Goal: Task Accomplishment & Management: Manage account settings

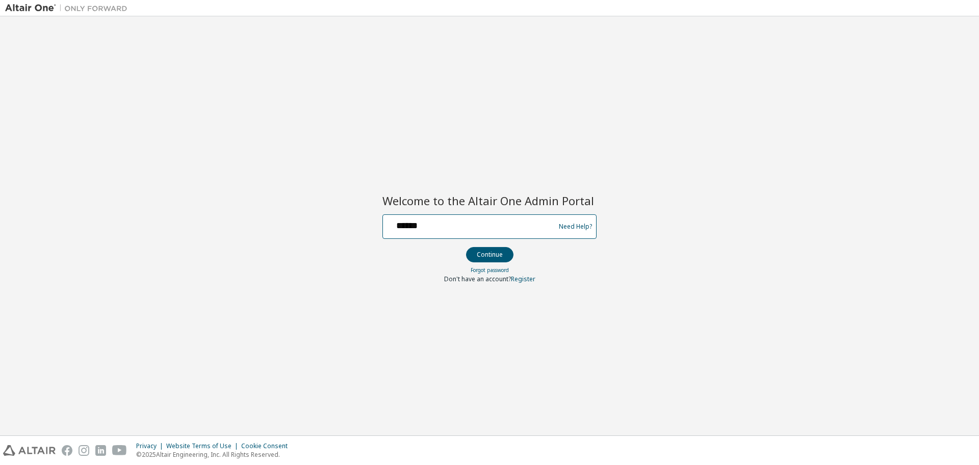
type input "**********"
click at [466, 247] on button "Continue" at bounding box center [489, 254] width 47 height 15
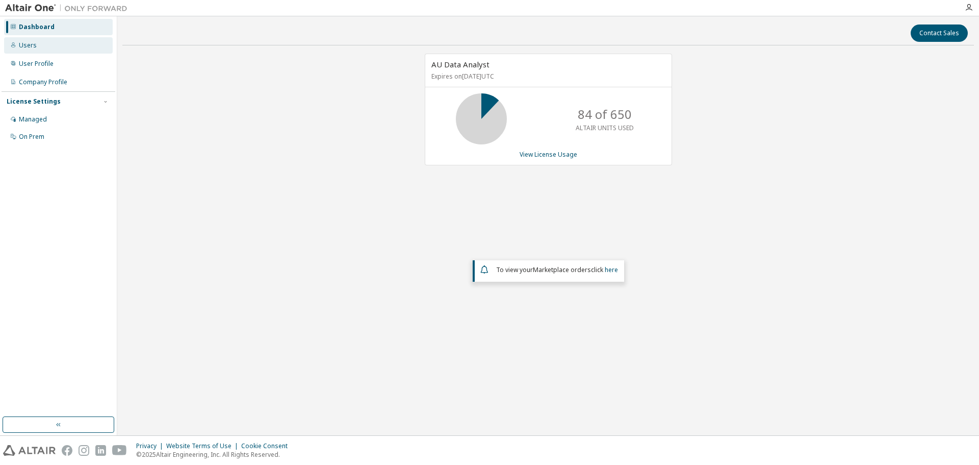
click at [40, 43] on div "Users" at bounding box center [58, 45] width 109 height 16
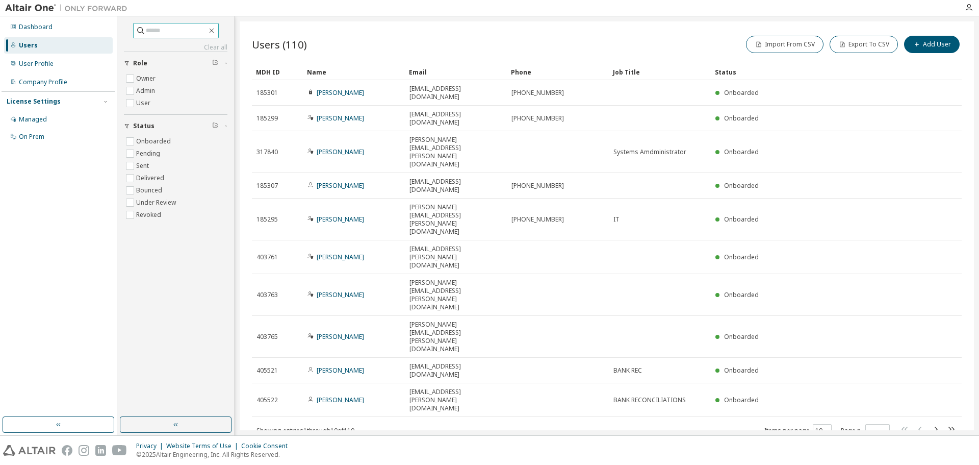
click at [161, 29] on input "text" at bounding box center [176, 30] width 61 height 10
type input "*******"
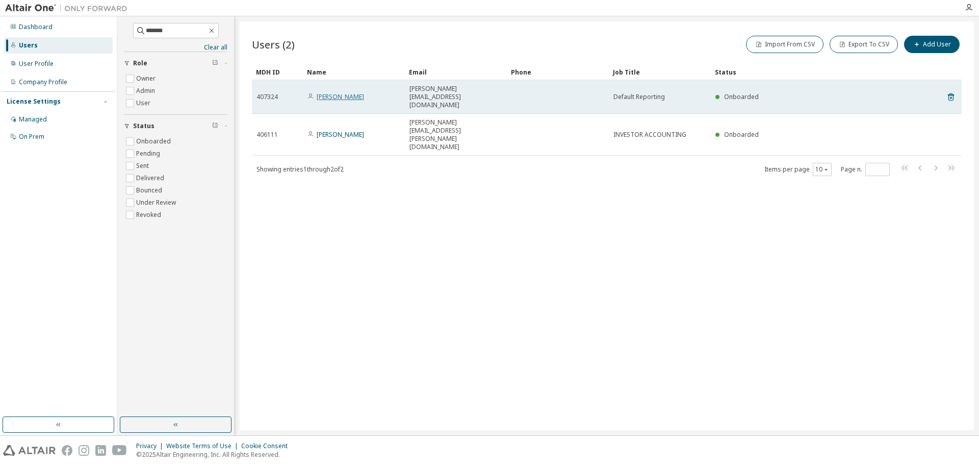
click at [335, 92] on link "[PERSON_NAME]" at bounding box center [340, 96] width 47 height 9
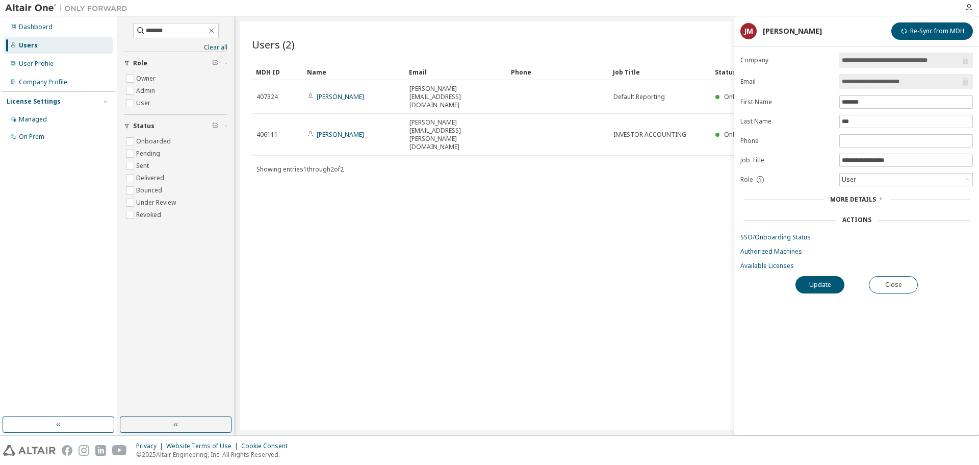
click at [870, 202] on span "More Details" at bounding box center [853, 199] width 46 height 9
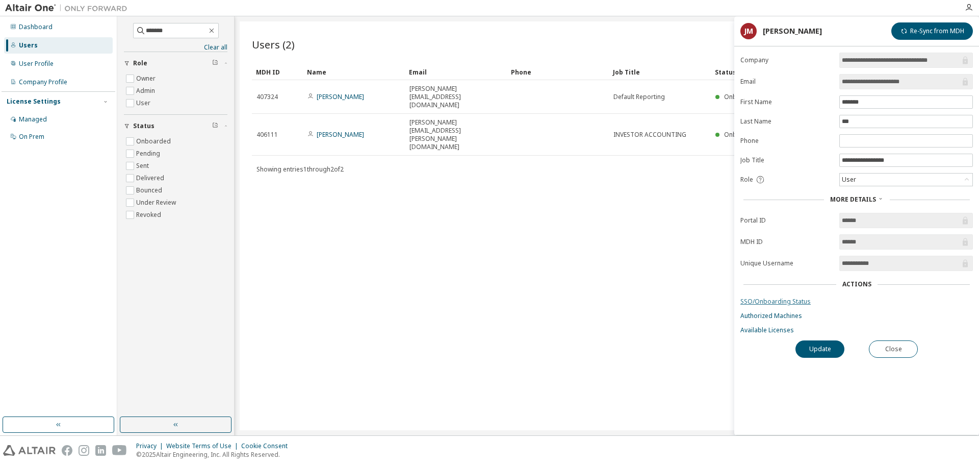
click at [778, 300] on link "SSO/Onboarding Status" at bounding box center [856, 301] width 233 height 8
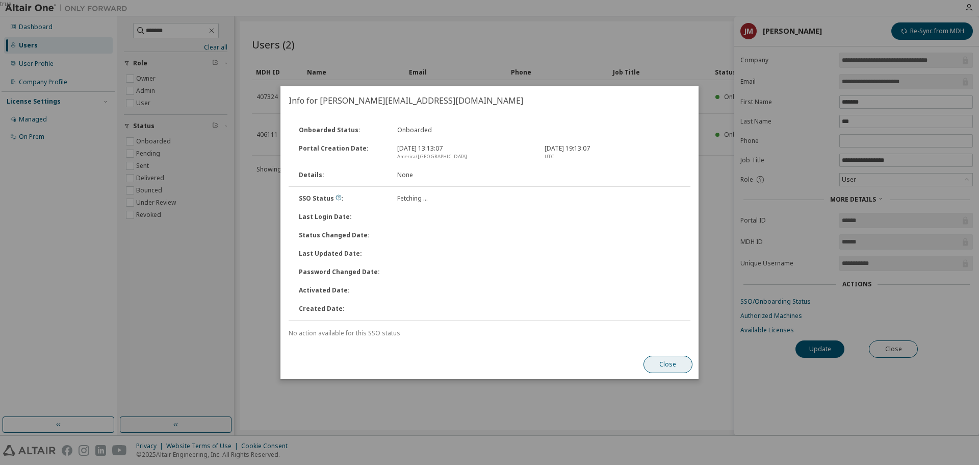
click at [658, 363] on button "Close" at bounding box center [668, 363] width 49 height 17
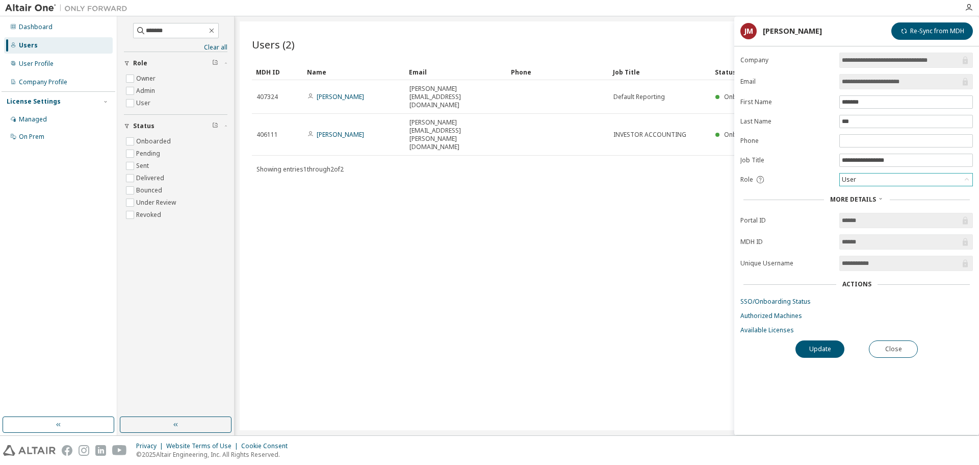
click at [896, 179] on div "User" at bounding box center [906, 179] width 133 height 12
click at [761, 329] on link "Available Licenses" at bounding box center [856, 330] width 233 height 8
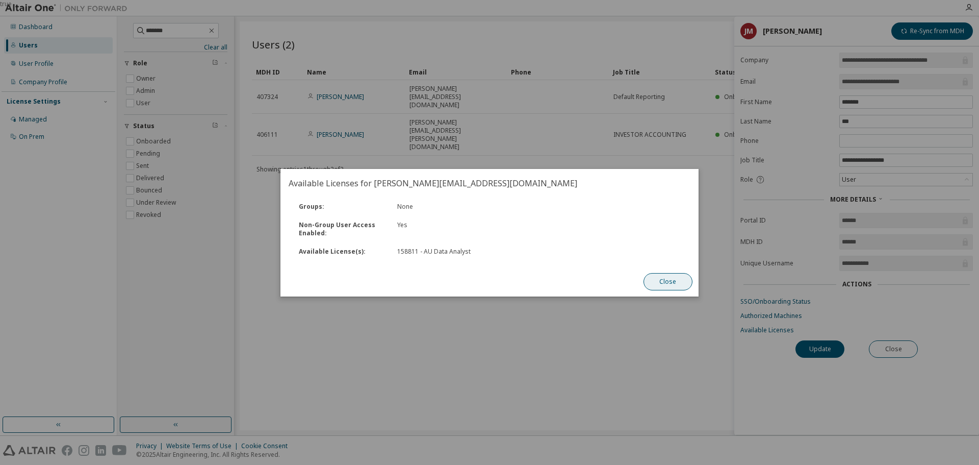
click at [672, 279] on button "Close" at bounding box center [668, 281] width 49 height 17
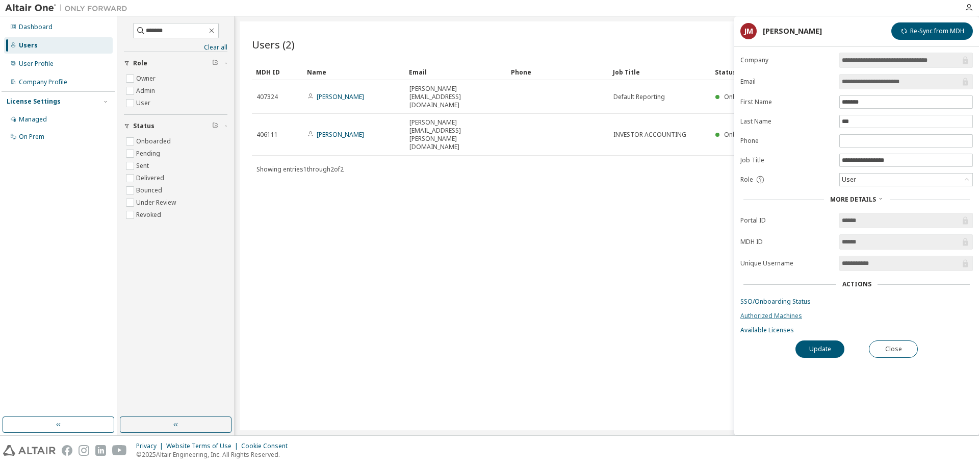
click at [774, 318] on link "Authorized Machines" at bounding box center [856, 316] width 233 height 8
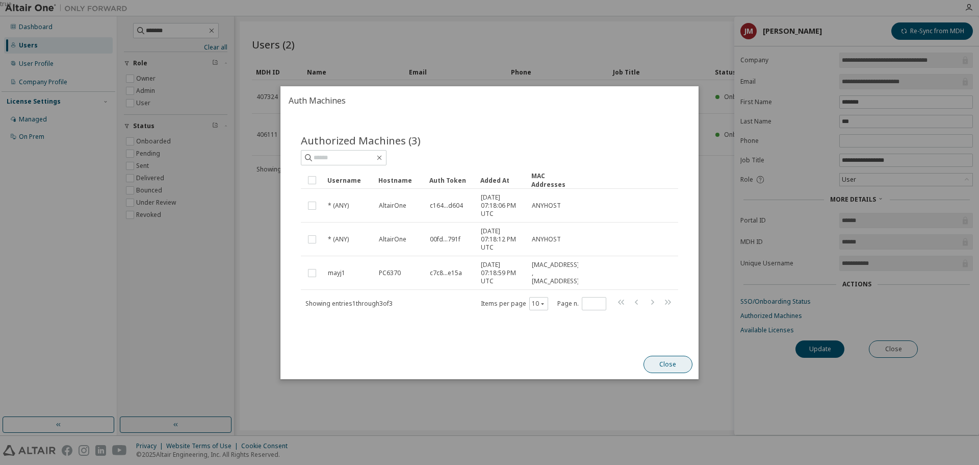
click at [654, 370] on button "Close" at bounding box center [668, 363] width 49 height 17
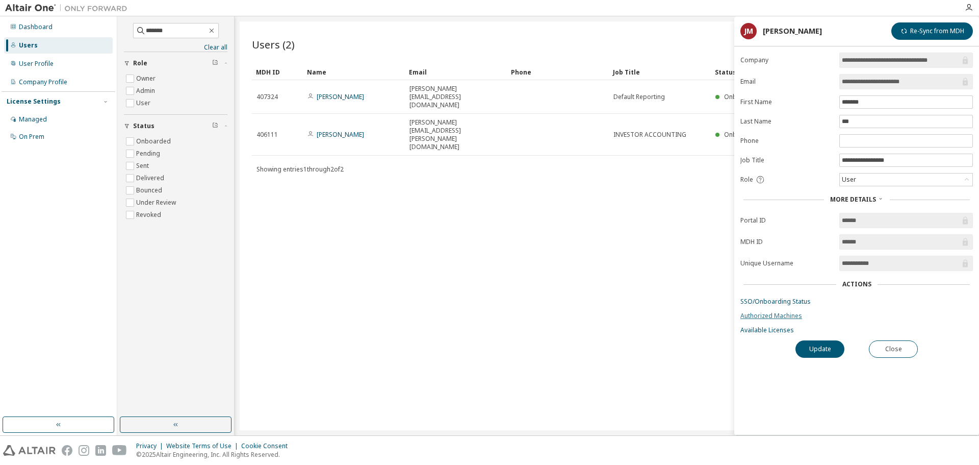
click at [788, 318] on link "Authorized Machines" at bounding box center [856, 316] width 233 height 8
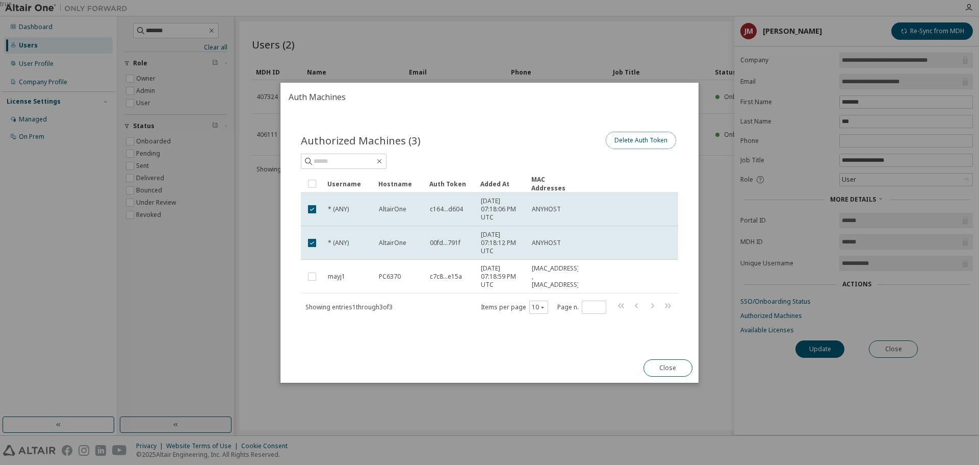
click at [633, 143] on button "Delete Auth Token" at bounding box center [641, 140] width 70 height 17
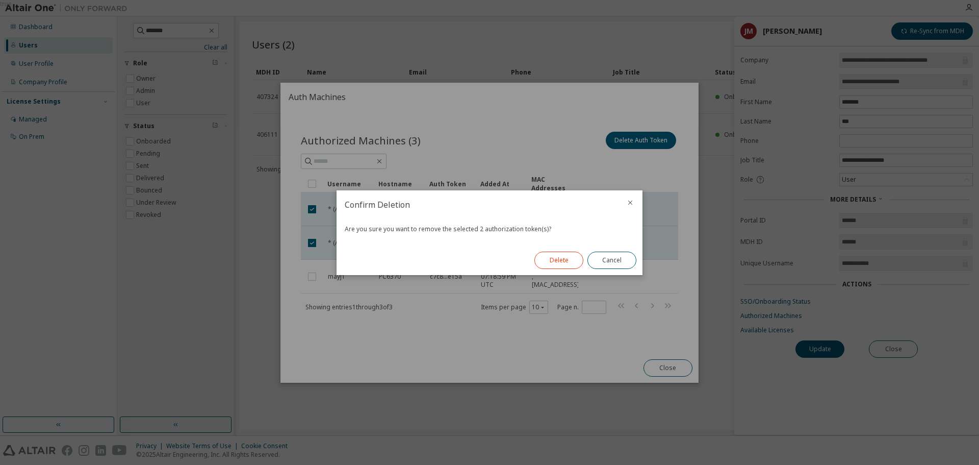
click at [570, 261] on button "Delete" at bounding box center [558, 259] width 49 height 17
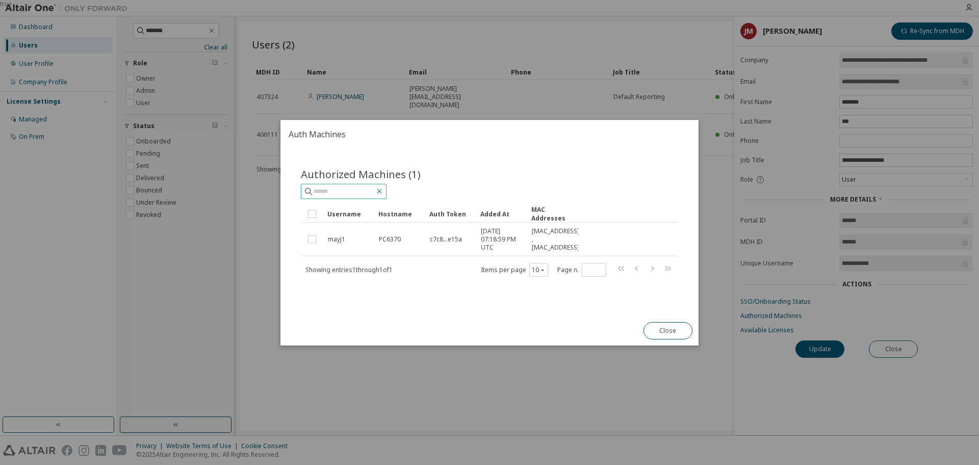
click at [383, 192] on icon "button" at bounding box center [379, 191] width 8 height 8
click at [664, 329] on button "Close" at bounding box center [668, 330] width 49 height 17
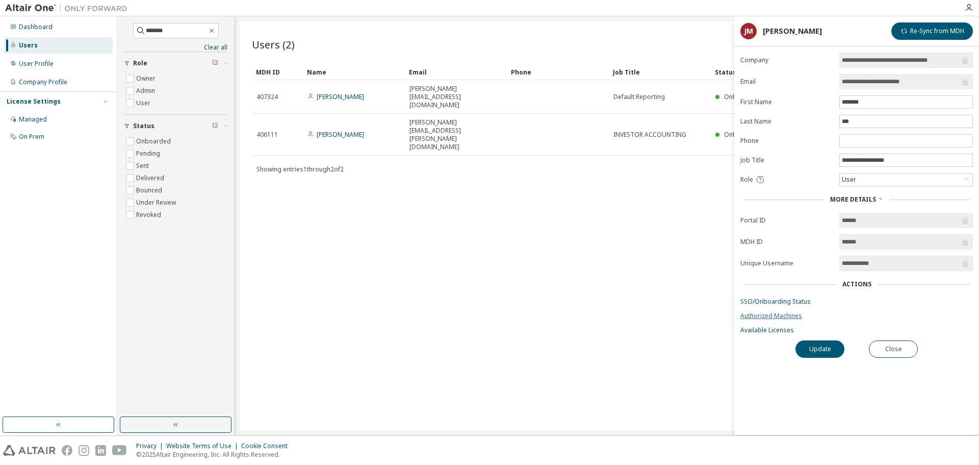
click at [778, 315] on link "Authorized Machines" at bounding box center [856, 316] width 233 height 8
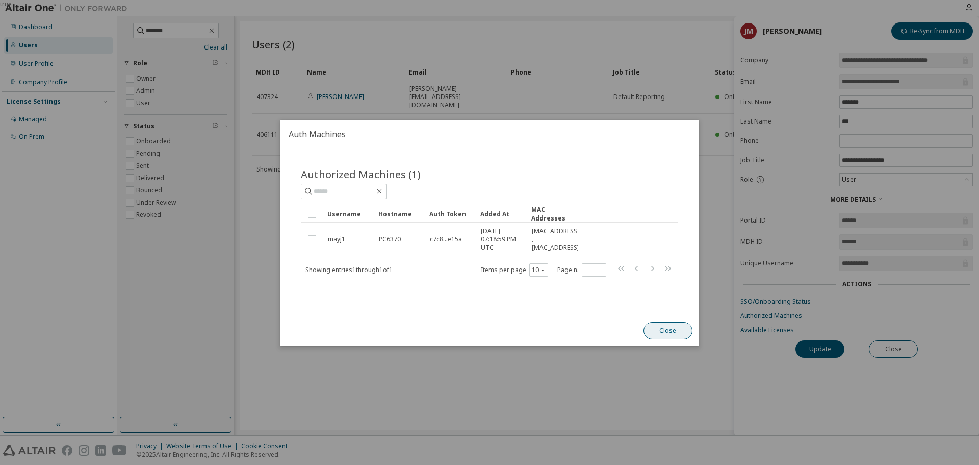
drag, startPoint x: 670, startPoint y: 335, endPoint x: 752, endPoint y: 329, distance: 81.8
click at [672, 334] on button "Close" at bounding box center [668, 330] width 49 height 17
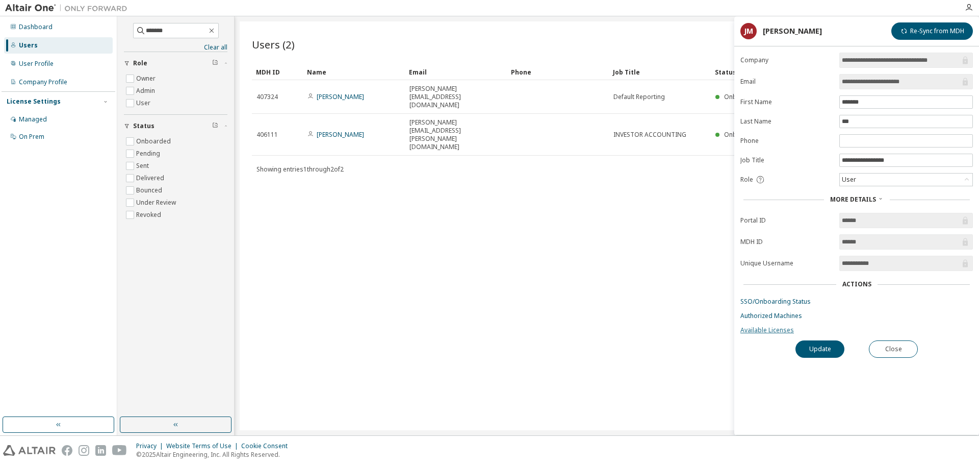
click at [771, 334] on link "Available Licenses" at bounding box center [856, 330] width 233 height 8
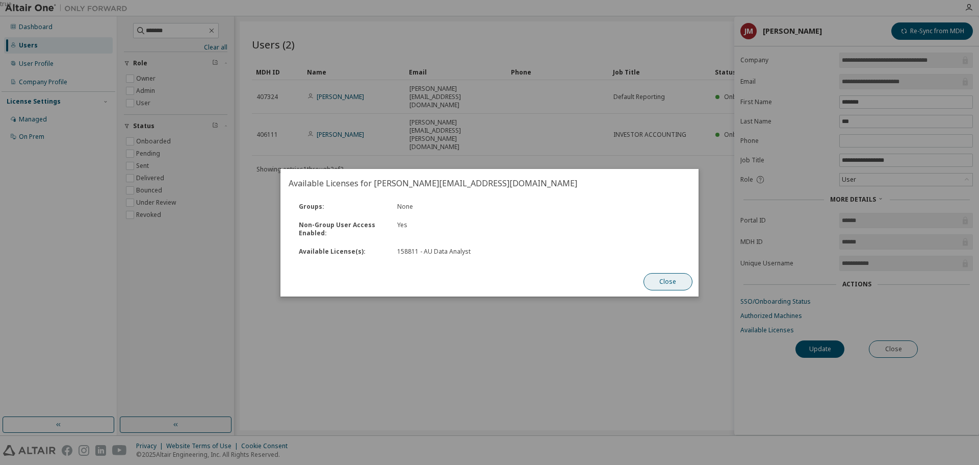
click at [679, 279] on button "Close" at bounding box center [668, 281] width 49 height 17
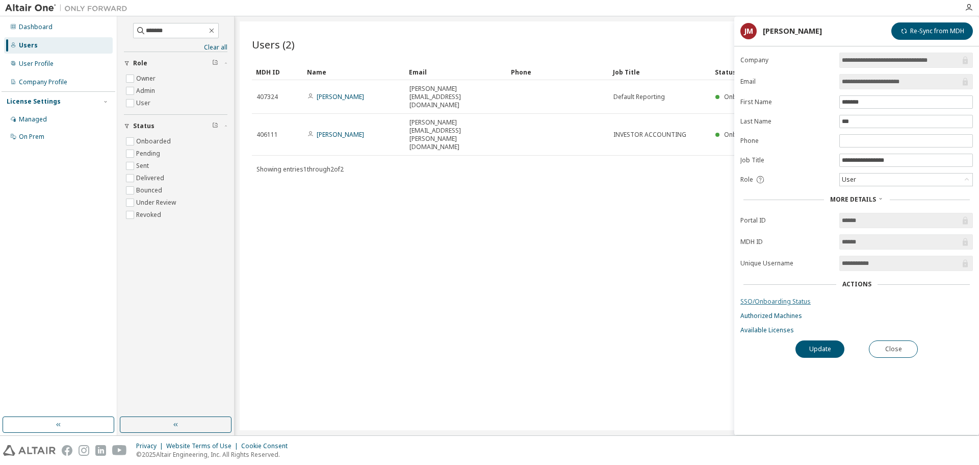
click at [783, 297] on link "SSO/Onboarding Status" at bounding box center [856, 301] width 233 height 8
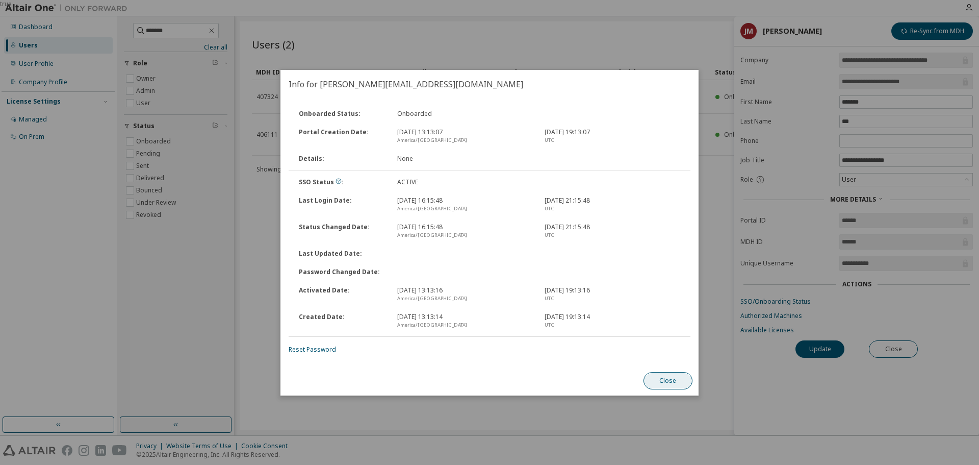
click at [661, 379] on button "Close" at bounding box center [668, 380] width 49 height 17
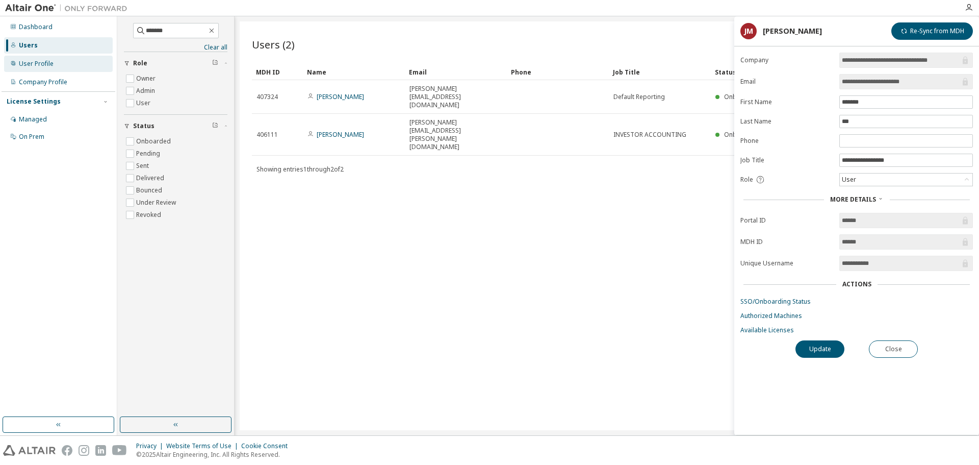
click at [54, 67] on div "User Profile" at bounding box center [58, 64] width 109 height 16
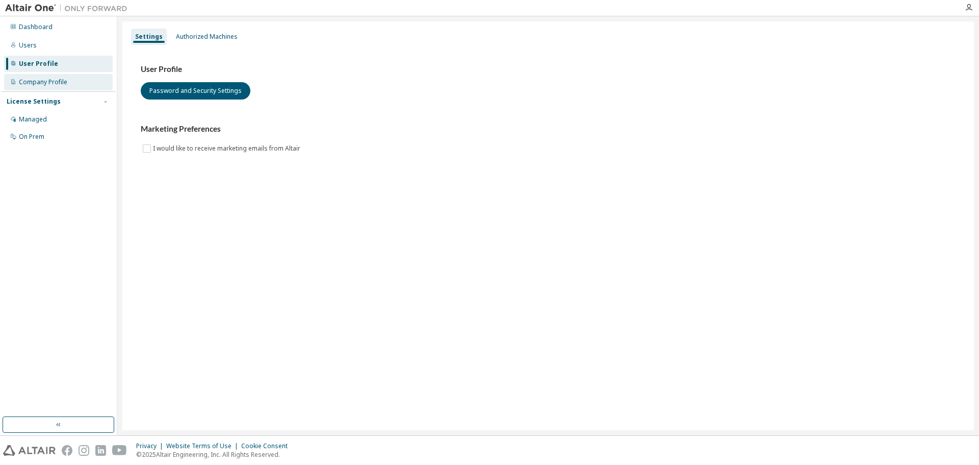
click at [62, 84] on div "Company Profile" at bounding box center [43, 82] width 48 height 8
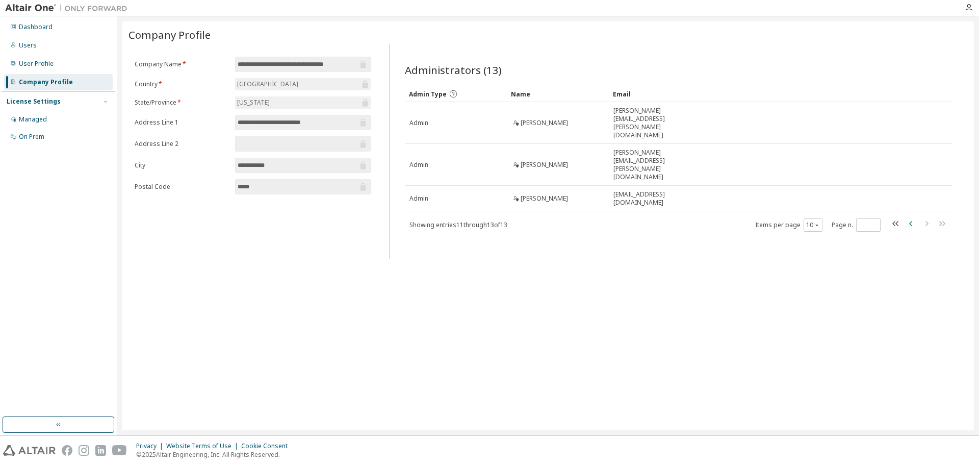
click at [911, 221] on icon "button" at bounding box center [910, 223] width 3 height 5
type input "*"
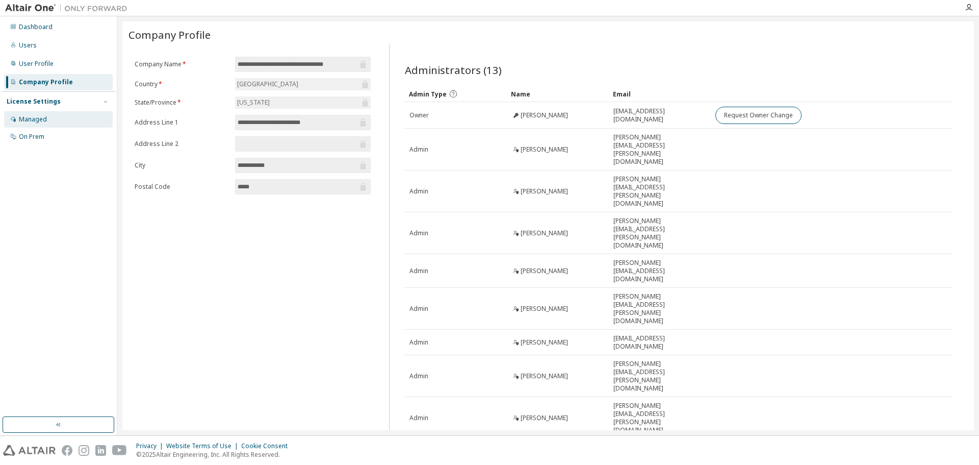
click at [59, 120] on div "Managed" at bounding box center [58, 119] width 109 height 16
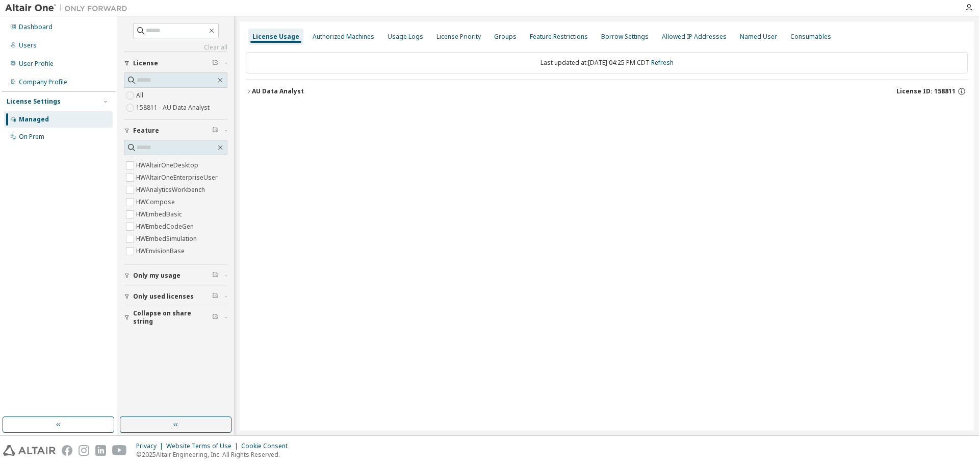
scroll to position [51, 0]
click at [169, 140] on span at bounding box center [176, 147] width 104 height 15
click at [167, 144] on input "text" at bounding box center [176, 147] width 79 height 10
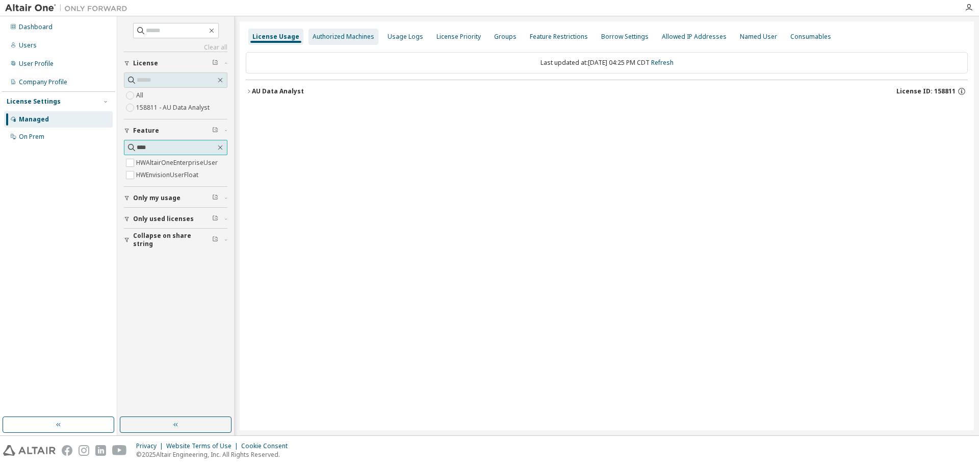
type input "****"
click at [349, 34] on div "Authorized Machines" at bounding box center [344, 37] width 62 height 8
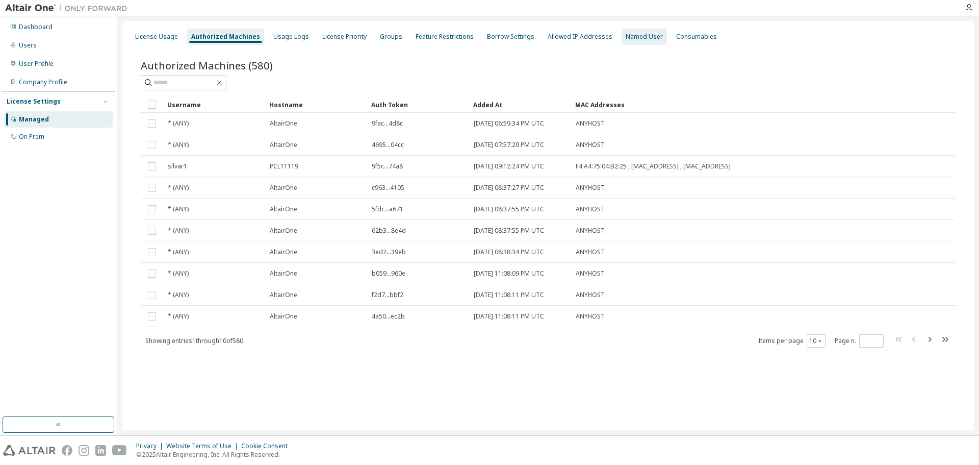
click at [626, 38] on div "Named User" at bounding box center [644, 37] width 37 height 8
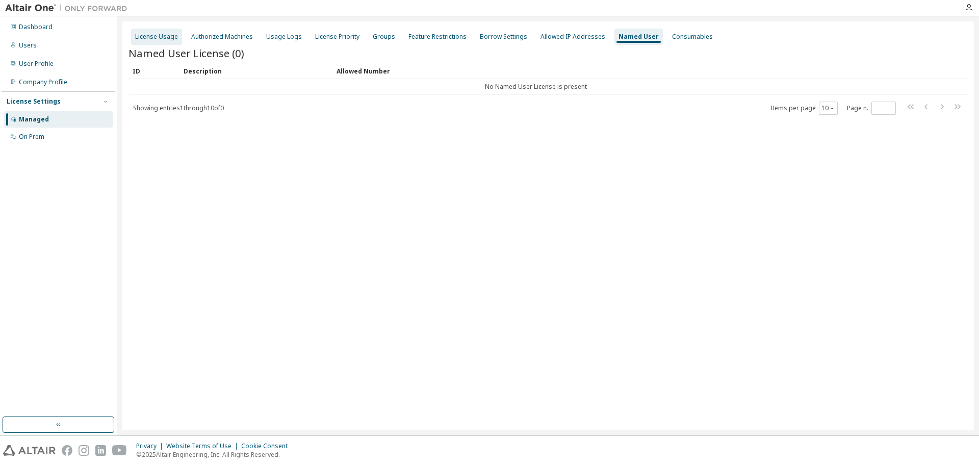
click at [163, 36] on div "License Usage" at bounding box center [156, 37] width 43 height 8
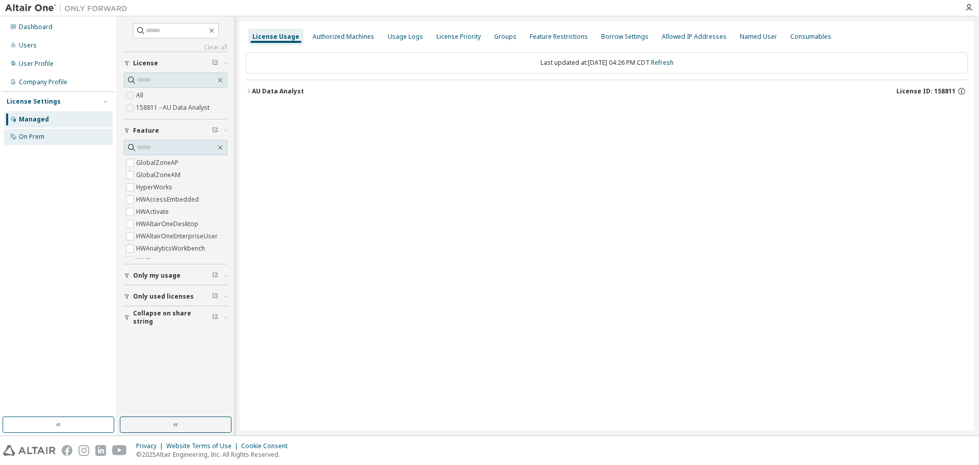
click at [47, 139] on div "On Prem" at bounding box center [58, 137] width 109 height 16
